Goal: Use online tool/utility: Utilize a website feature to perform a specific function

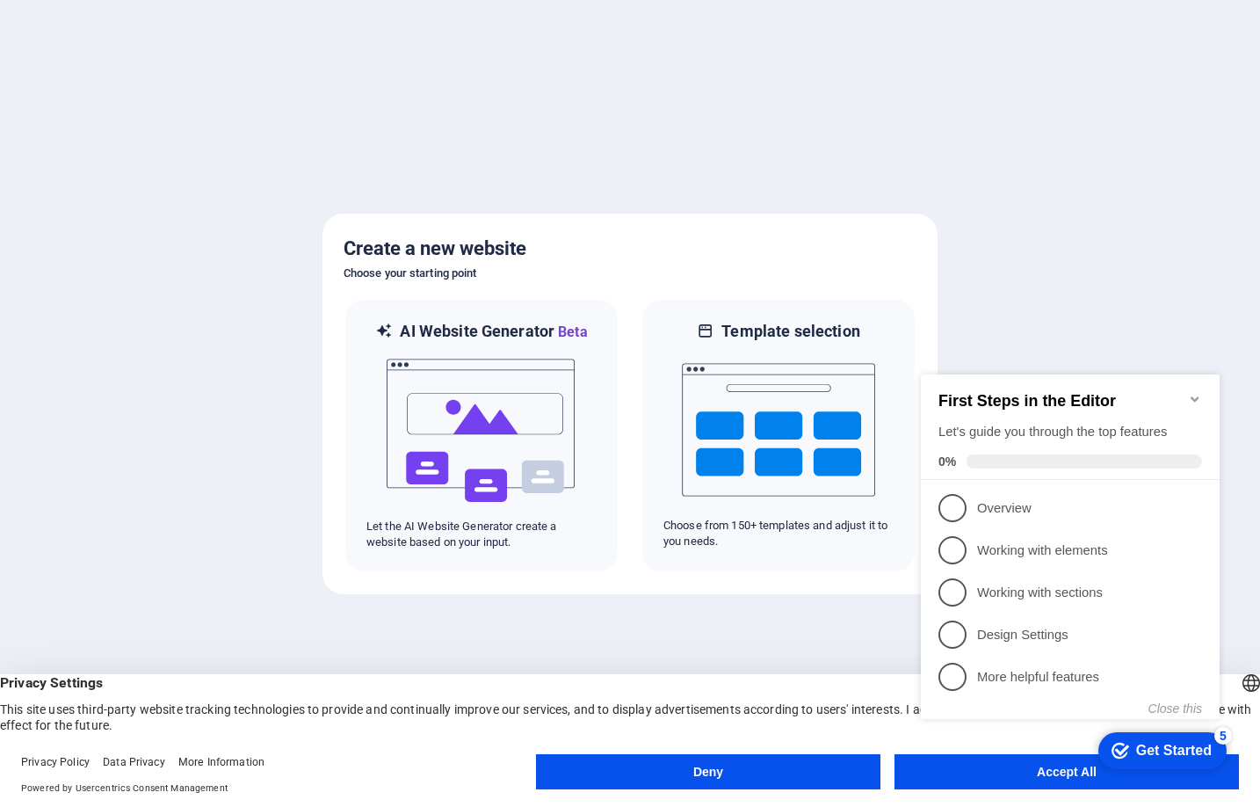
click div "checkmark Get Started 5 First Steps in the Editor Let's guide you through the t…"
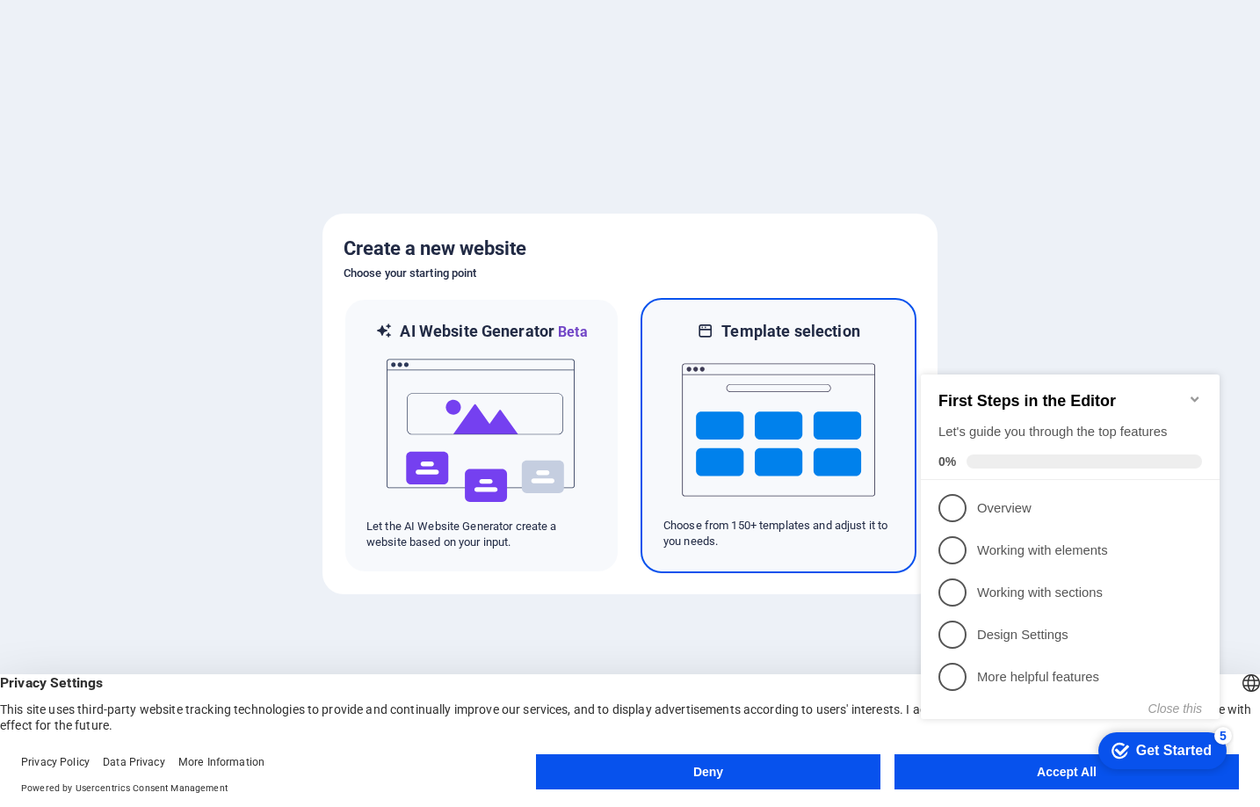
click at [784, 395] on img at bounding box center [778, 430] width 193 height 176
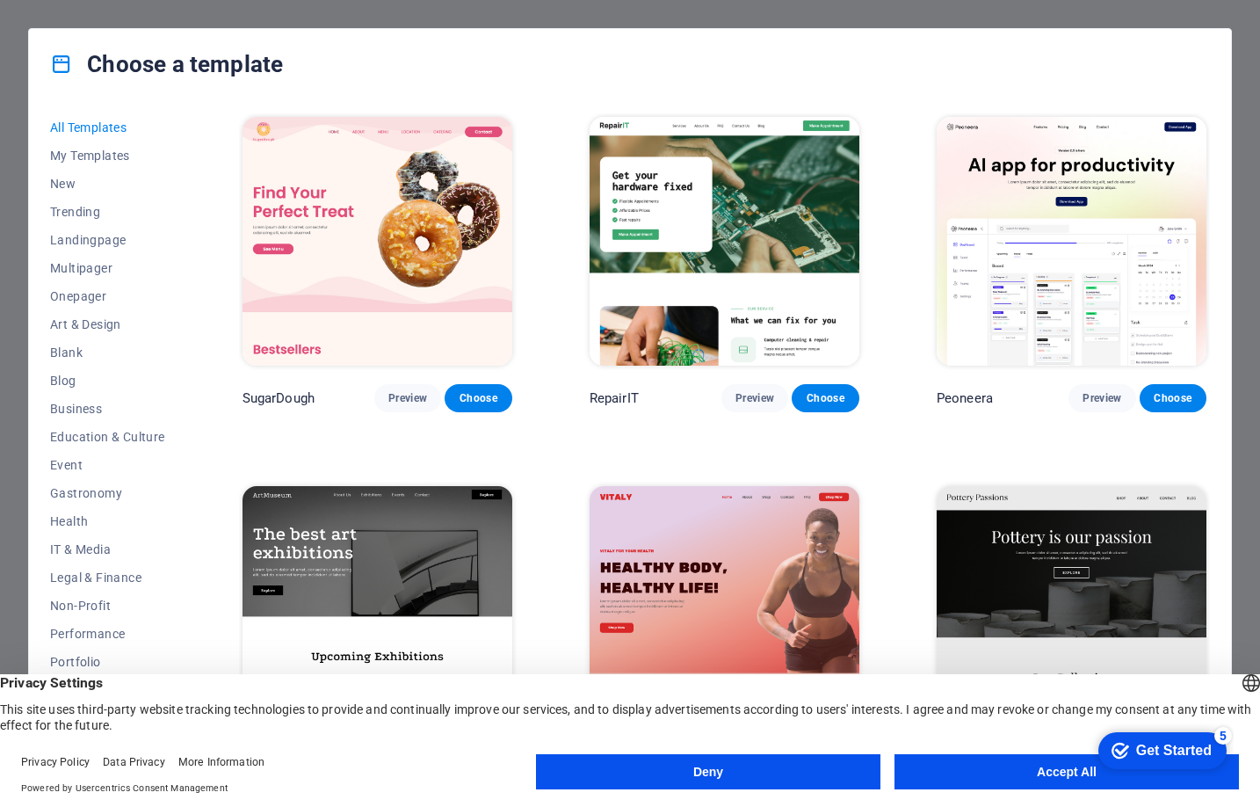
click at [1020, 767] on button "Accept All" at bounding box center [1067, 771] width 345 height 35
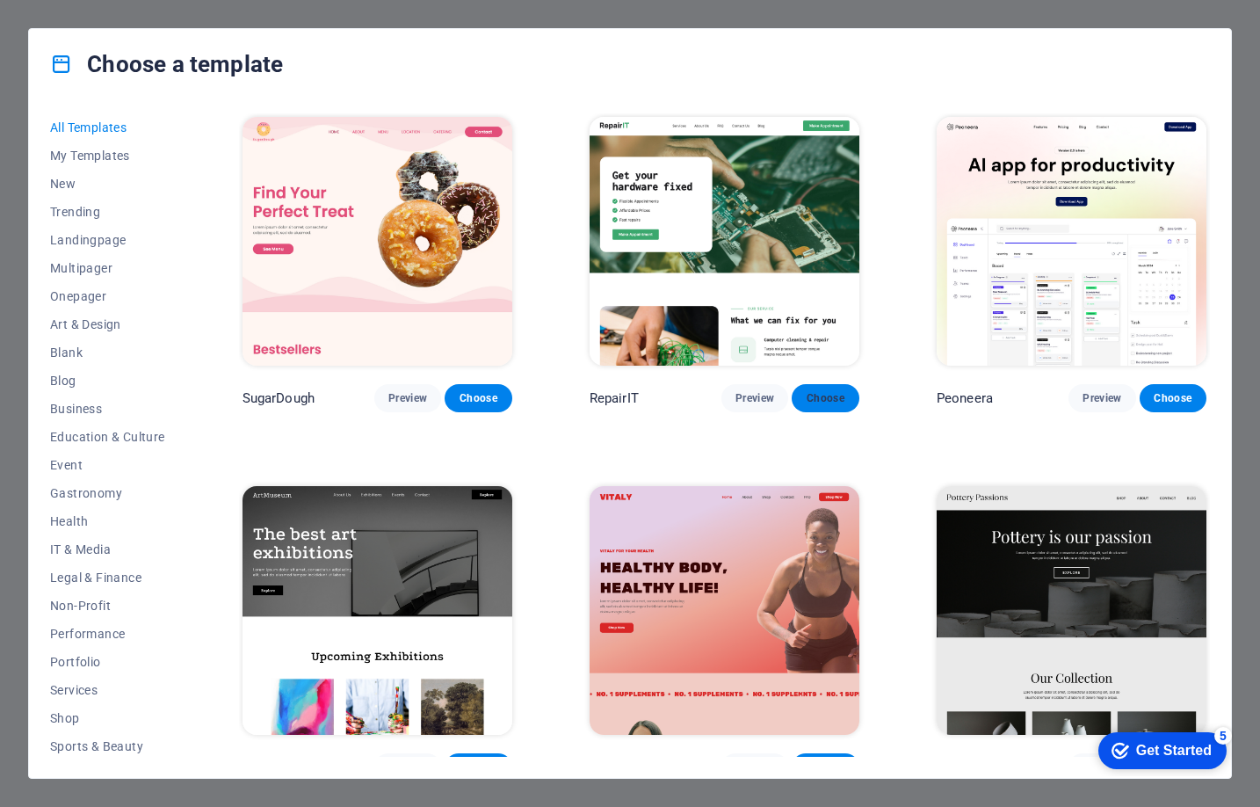
click at [816, 395] on span "Choose" at bounding box center [825, 398] width 39 height 14
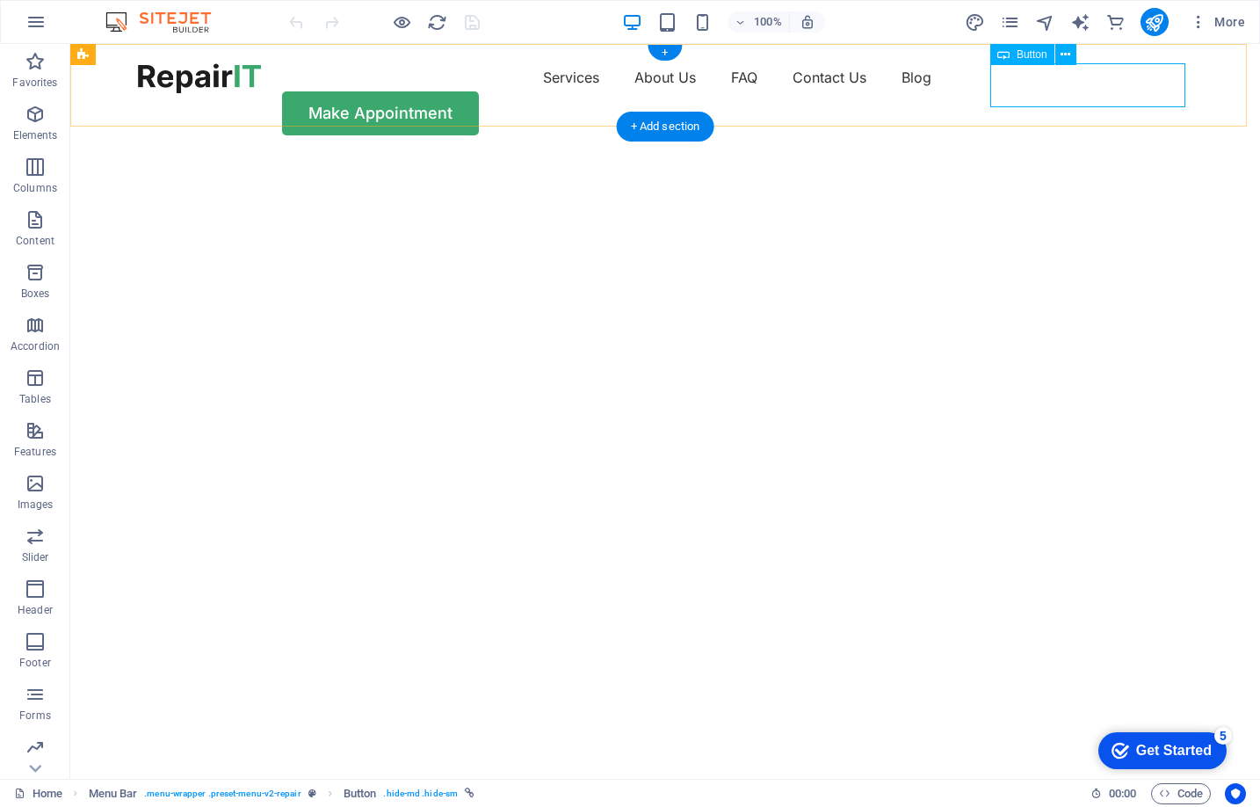
click at [1071, 91] on div "Make Appointment" at bounding box center [665, 113] width 1055 height 44
click at [1064, 50] on icon at bounding box center [1066, 55] width 10 height 18
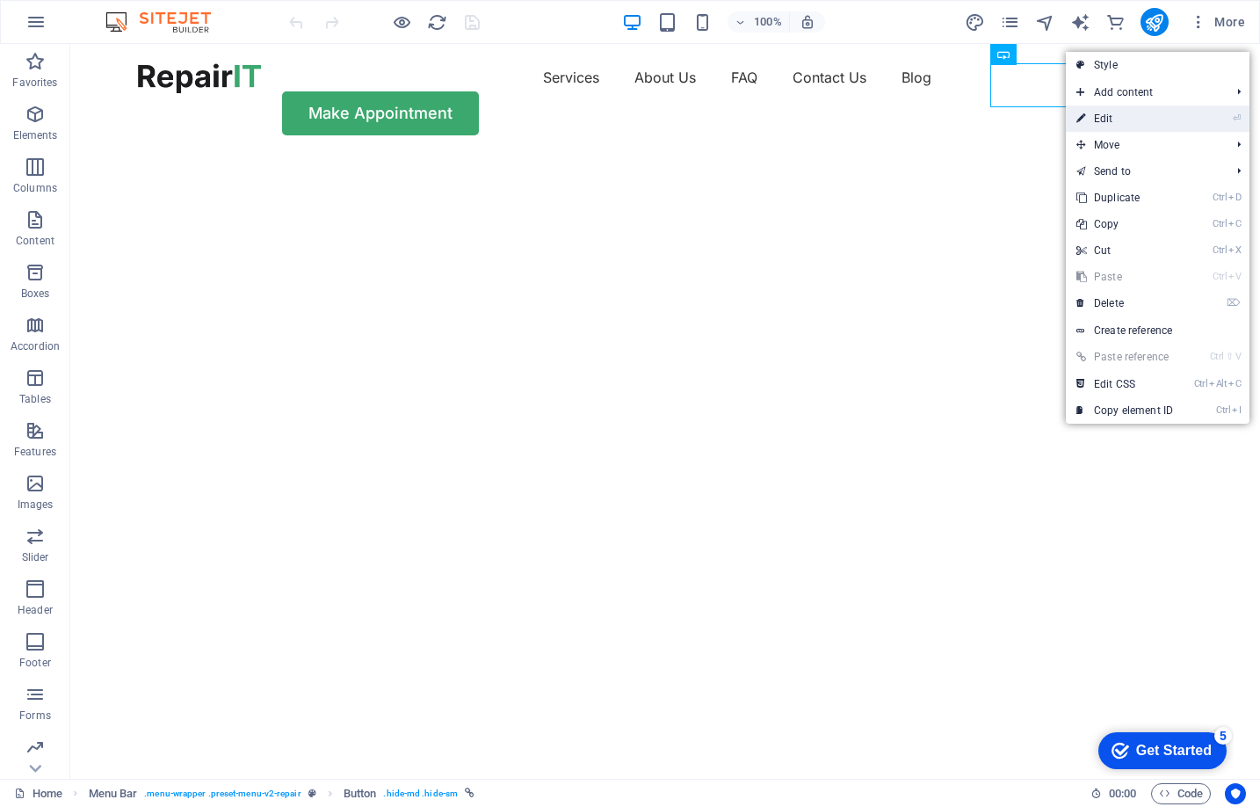
click at [1110, 119] on link "⏎ Edit" at bounding box center [1125, 118] width 118 height 26
